Goal: Submit feedback/report problem

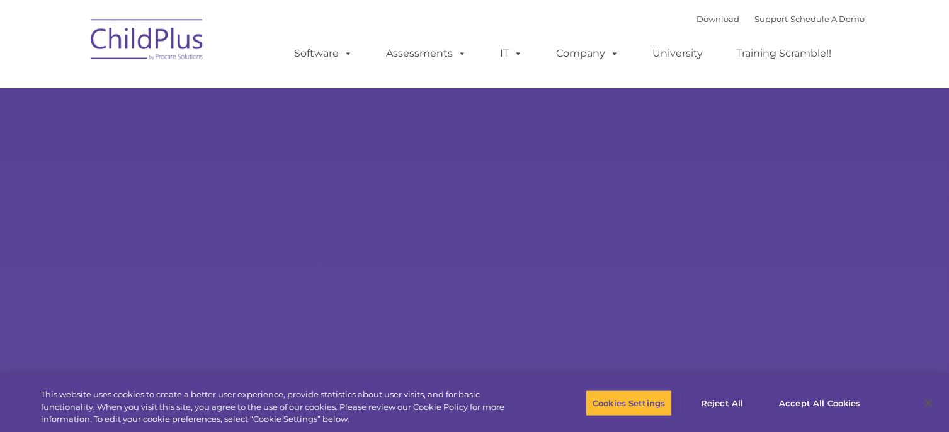
select select "MEDIUM"
